Goal: Browse casually: Explore the website without a specific task or goal

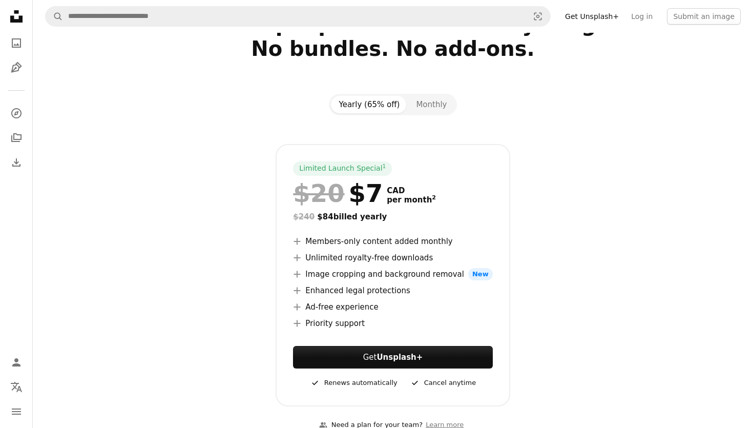
scroll to position [56, 0]
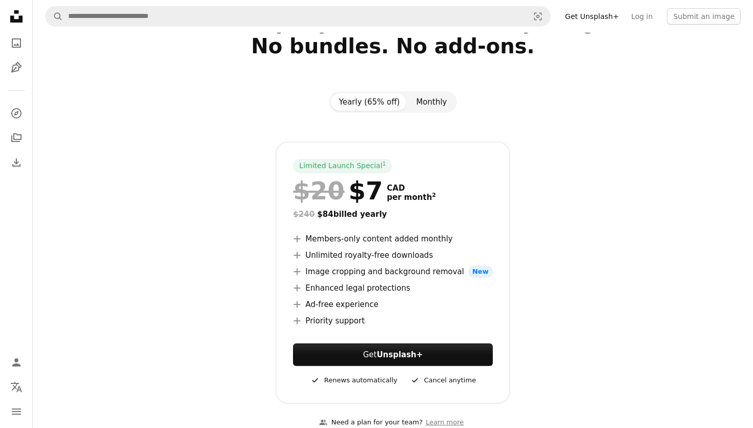
click at [438, 99] on button "Monthly" at bounding box center [431, 101] width 47 height 17
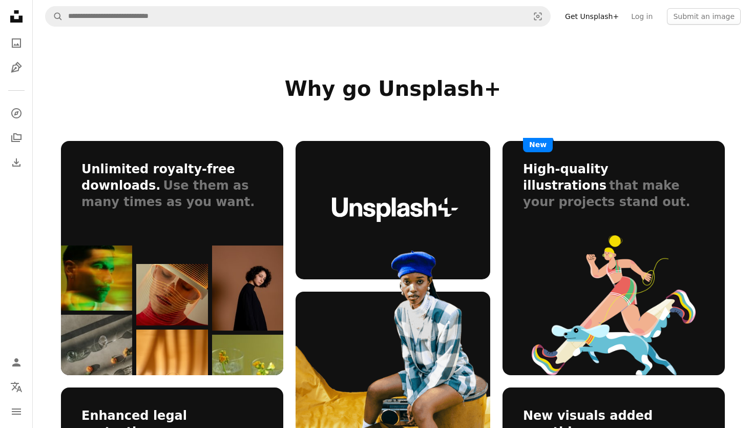
scroll to position [560, 0]
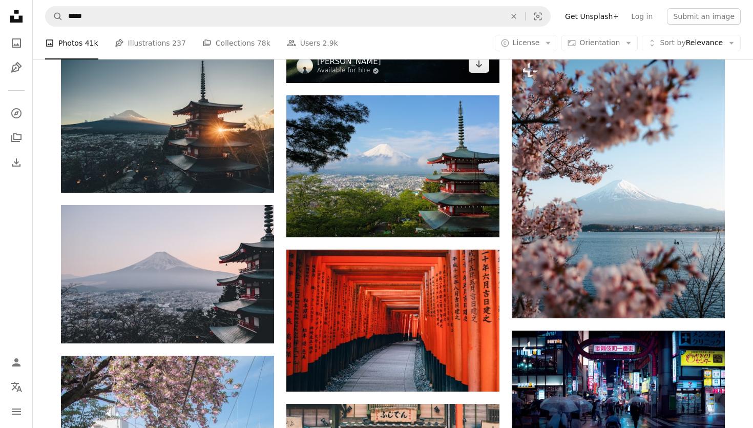
scroll to position [662, 0]
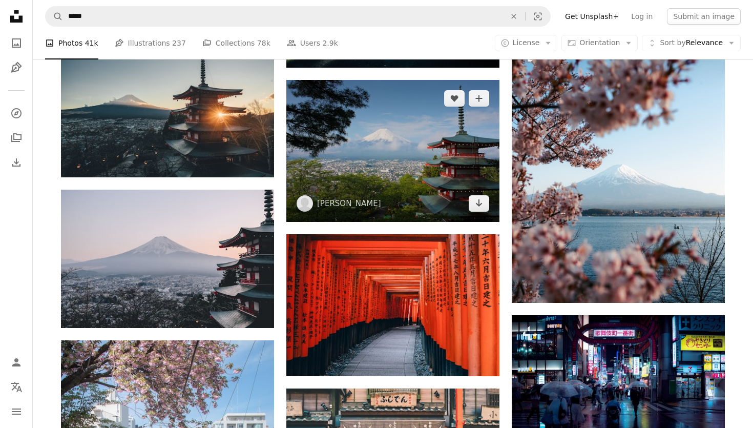
click at [369, 189] on img at bounding box center [392, 151] width 213 height 142
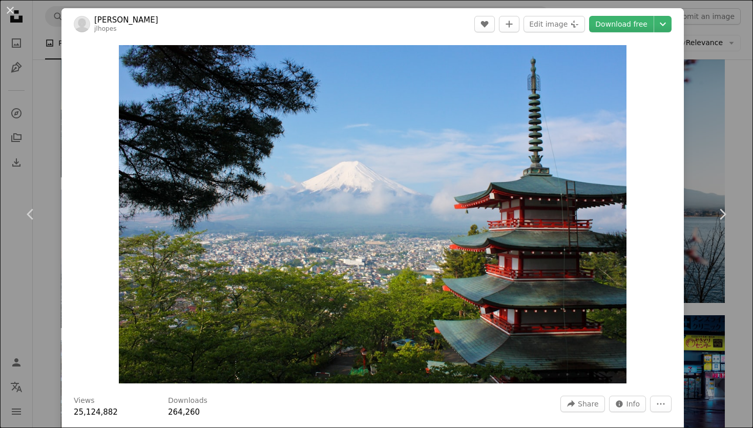
click at [701, 115] on div "An X shape Chevron left Chevron right [PERSON_NAME] jlhopes A heart A plus sign…" at bounding box center [376, 214] width 753 height 428
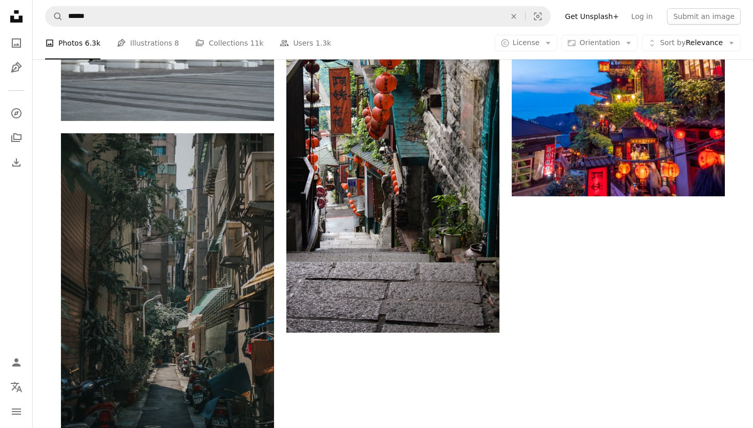
scroll to position [1424, 0]
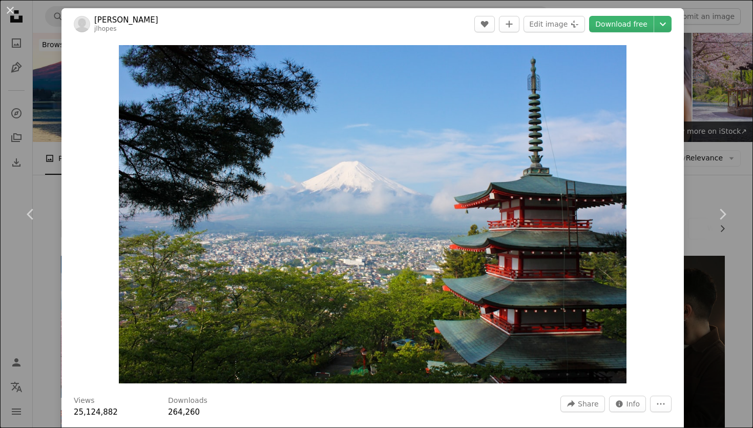
scroll to position [662, 0]
